Goal: Task Accomplishment & Management: Manage account settings

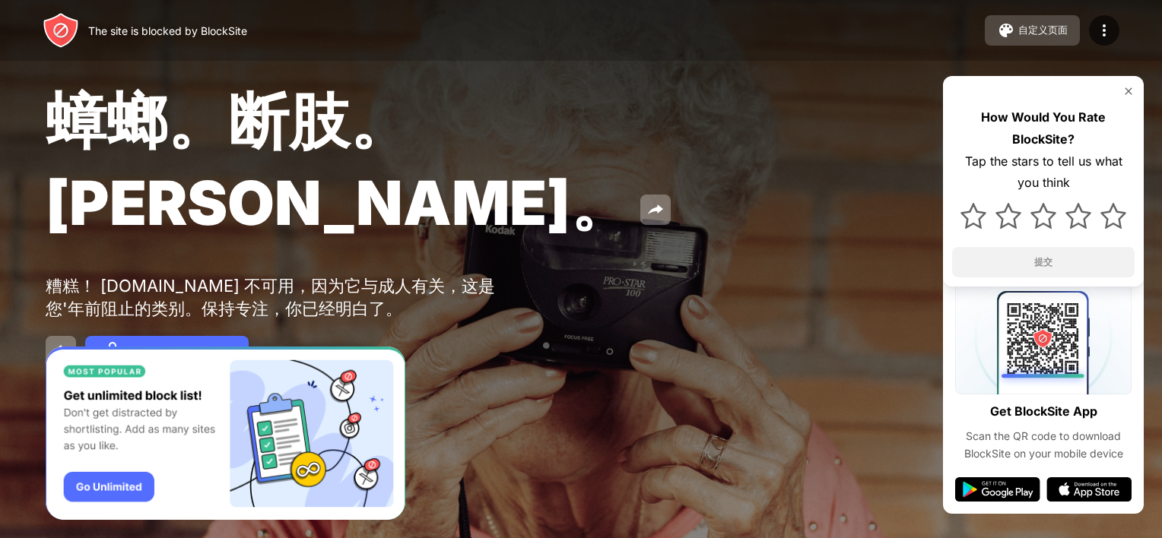
click at [1023, 37] on div "自定义页面" at bounding box center [1042, 31] width 49 height 14
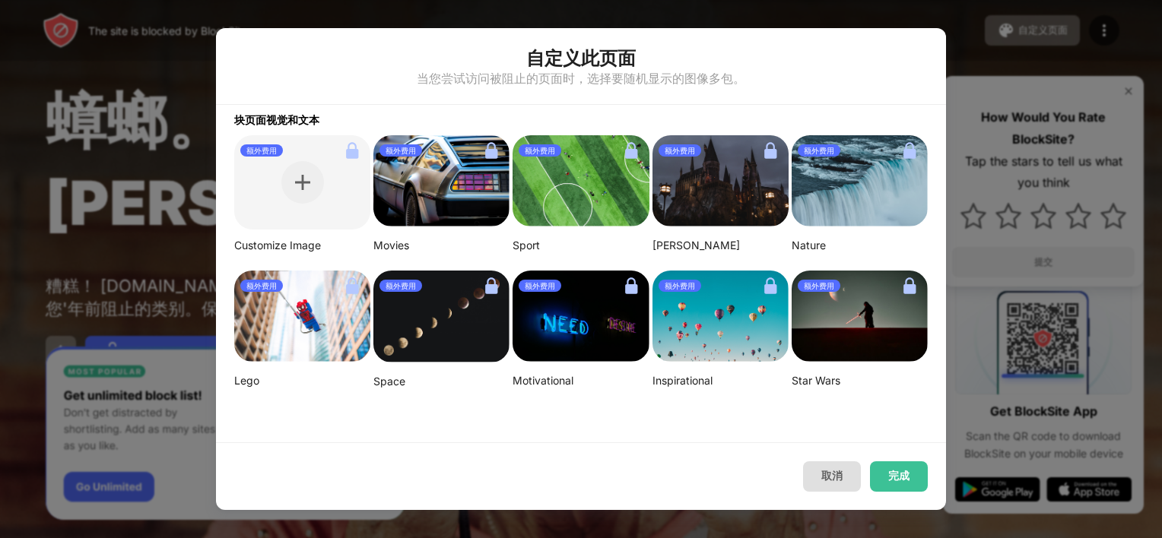
click at [852, 479] on button "取消" at bounding box center [832, 476] width 58 height 30
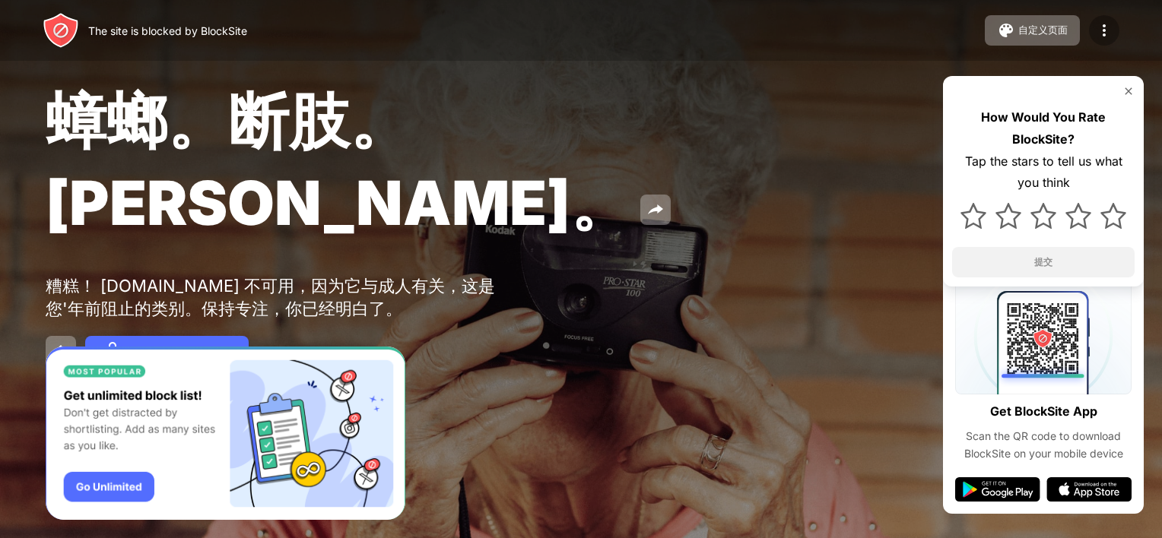
click at [1110, 38] on img at bounding box center [1104, 30] width 18 height 18
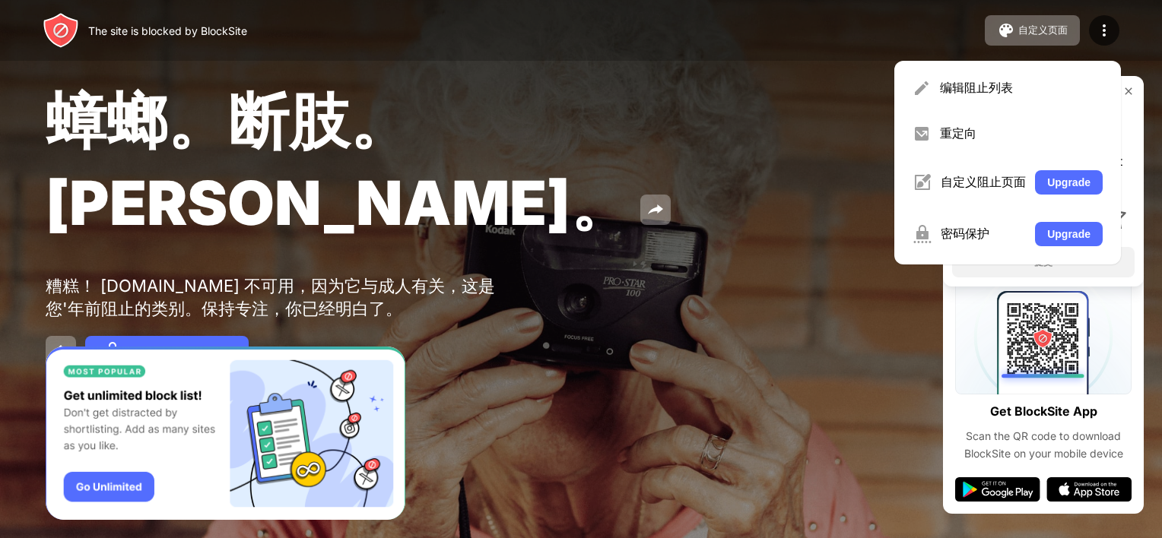
click at [988, 65] on div "编辑阻止列表 重定向 自定义阻止页面 Upgrade 密码保护 Upgrade" at bounding box center [1007, 163] width 227 height 204
click at [978, 82] on div "编辑阻止列表" at bounding box center [1021, 88] width 163 height 17
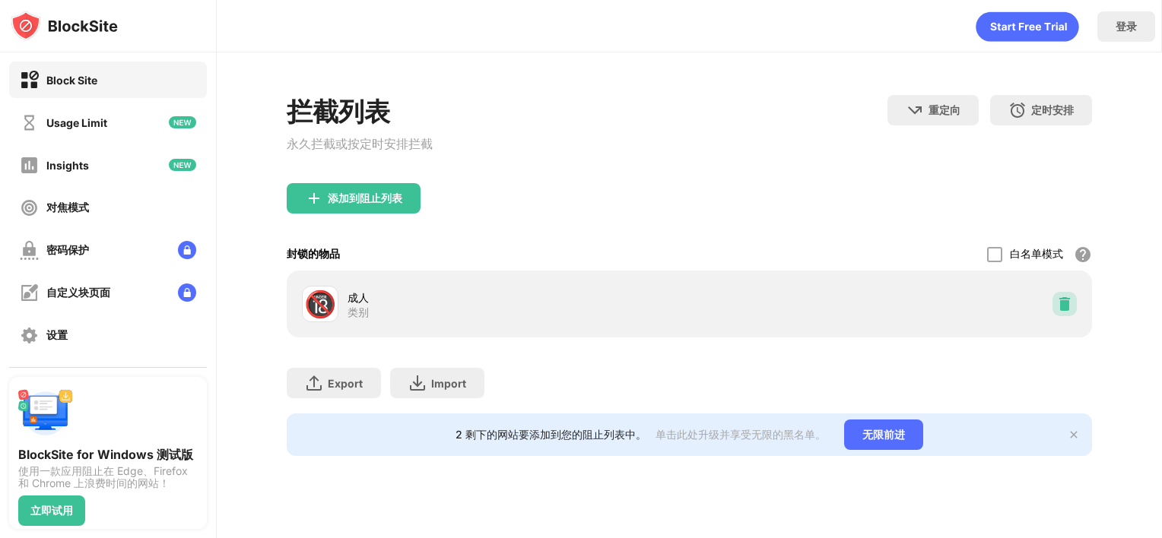
click at [1060, 301] on img at bounding box center [1064, 303] width 15 height 15
